Goal: Task Accomplishment & Management: Manage account settings

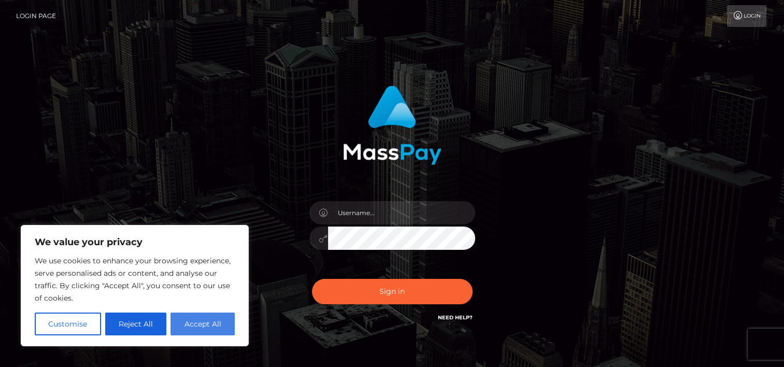
click at [203, 323] on button "Accept All" at bounding box center [202, 323] width 64 height 23
checkbox input "true"
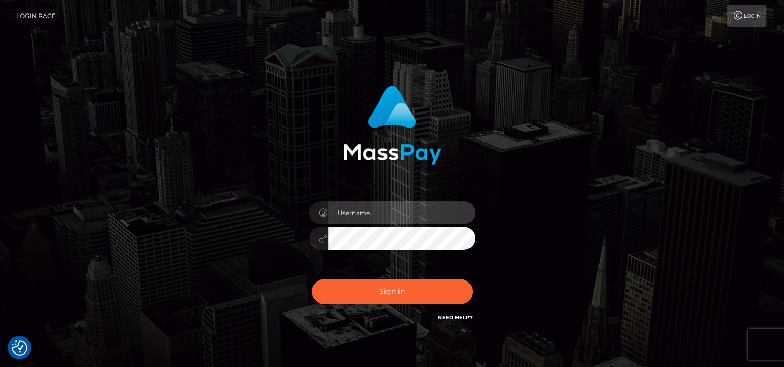
click at [346, 211] on input "text" at bounding box center [401, 212] width 147 height 23
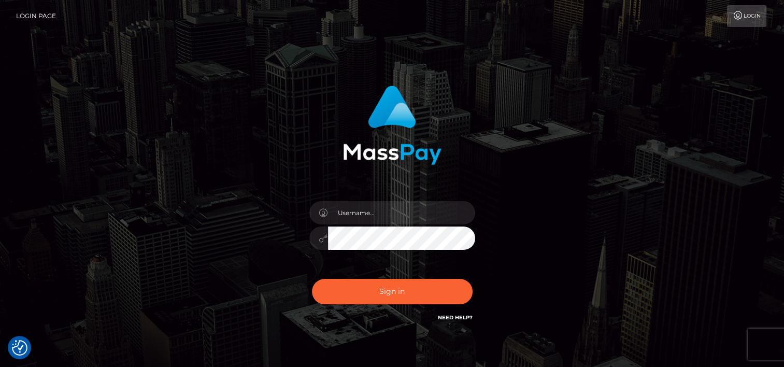
click at [282, 146] on div at bounding box center [392, 121] width 272 height 87
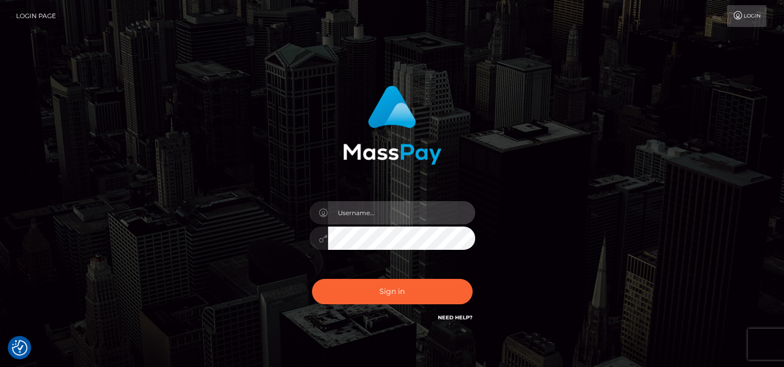
click at [349, 216] on input "text" at bounding box center [401, 212] width 147 height 23
paste input "[PERSON_NAME]"
type input "[PERSON_NAME]"
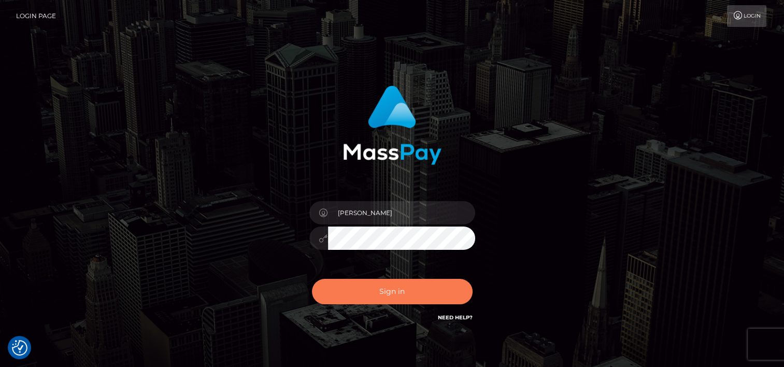
click at [398, 291] on button "Sign in" at bounding box center [392, 291] width 161 height 25
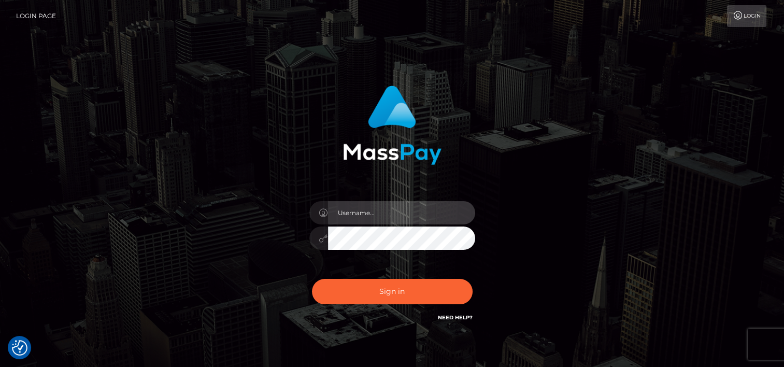
click at [361, 211] on input "text" at bounding box center [401, 212] width 147 height 23
type input "[PERSON_NAME]"
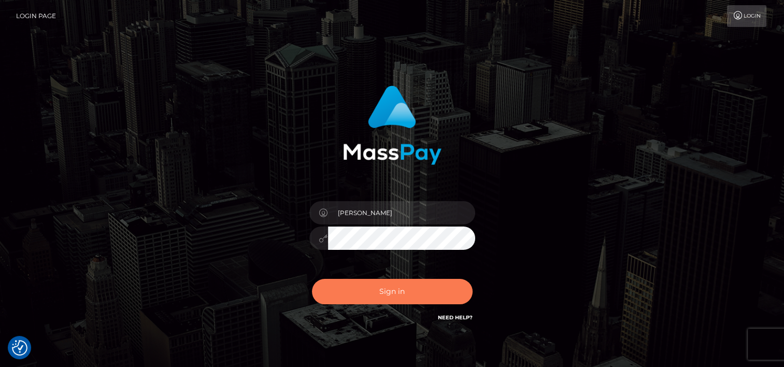
click at [365, 288] on button "Sign in" at bounding box center [392, 291] width 161 height 25
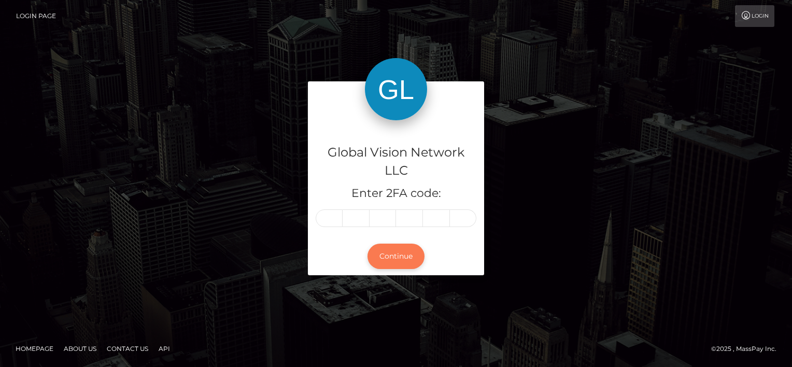
click at [411, 259] on button "Continue" at bounding box center [395, 256] width 57 height 25
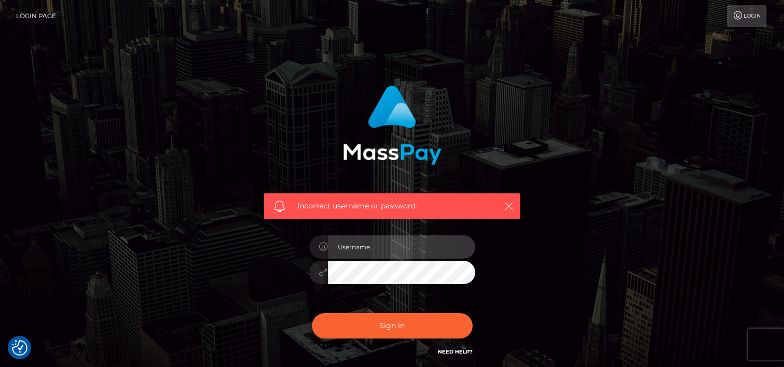
type input "[PERSON_NAME]"
click at [510, 208] on icon "button" at bounding box center [509, 206] width 10 height 10
click at [52, 16] on link "Login Page" at bounding box center [36, 16] width 40 height 22
